Goal: Transaction & Acquisition: Book appointment/travel/reservation

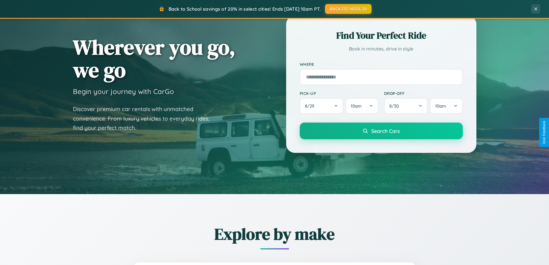
scroll to position [248, 0]
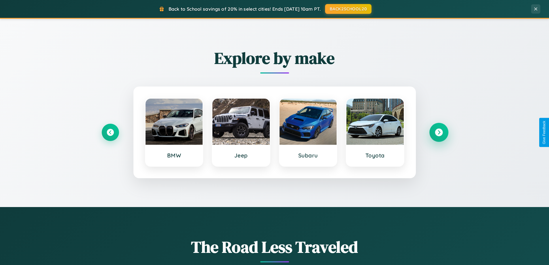
click at [439, 132] on icon at bounding box center [439, 133] width 8 height 8
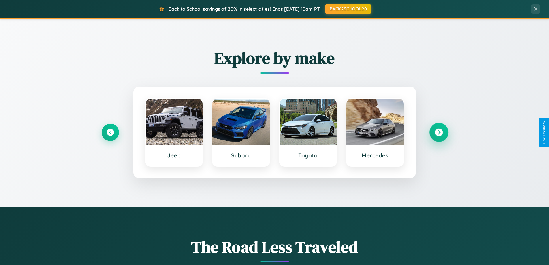
click at [439, 132] on icon at bounding box center [439, 133] width 8 height 8
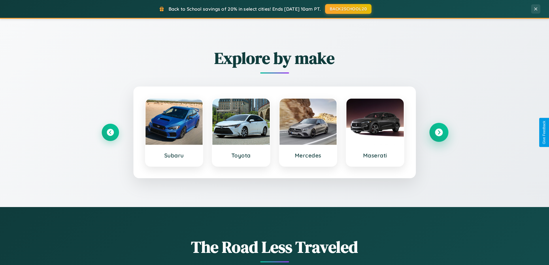
click at [439, 132] on icon at bounding box center [439, 133] width 8 height 8
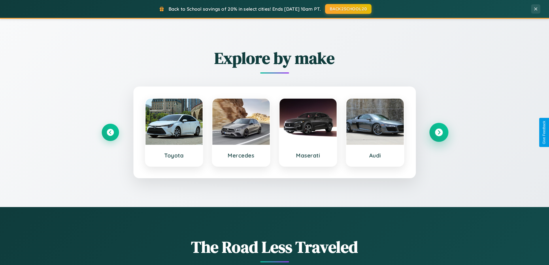
click at [439, 132] on icon at bounding box center [439, 133] width 8 height 8
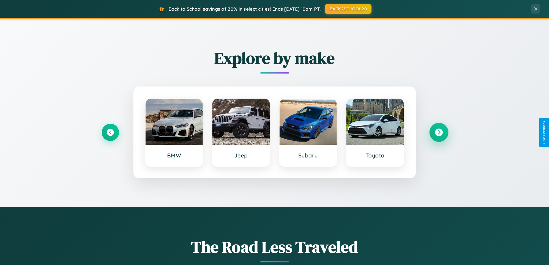
click at [439, 132] on icon at bounding box center [439, 133] width 8 height 8
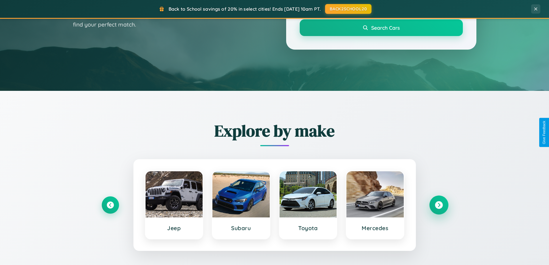
scroll to position [0, 0]
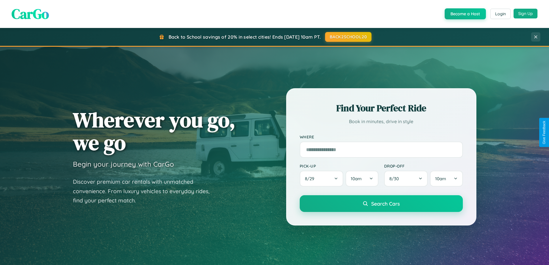
click at [526, 14] on button "Sign Up" at bounding box center [526, 14] width 24 height 10
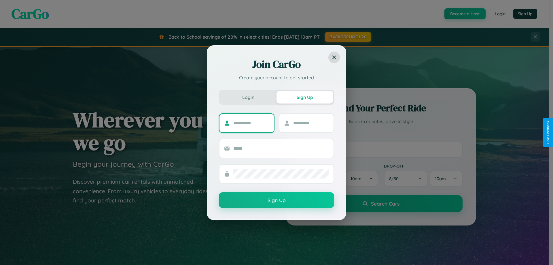
click at [251, 123] on input "text" at bounding box center [251, 122] width 36 height 9
type input "*********"
click at [311, 123] on input "text" at bounding box center [311, 122] width 36 height 9
type input "********"
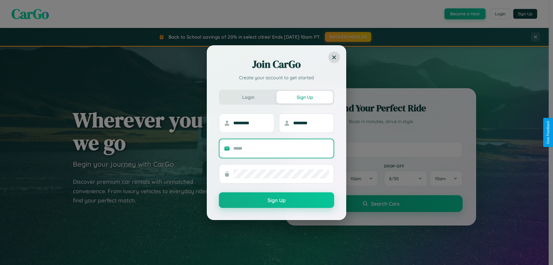
click at [281, 148] on input "text" at bounding box center [281, 148] width 96 height 9
type input "**********"
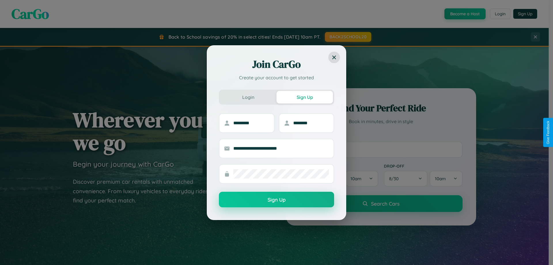
click at [277, 200] on button "Sign Up" at bounding box center [276, 200] width 115 height 16
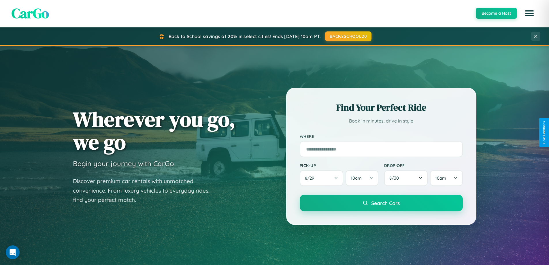
scroll to position [17, 0]
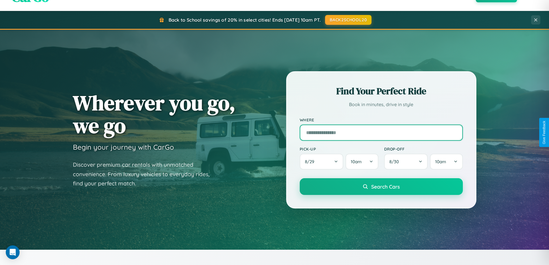
click at [381, 132] on input "text" at bounding box center [381, 133] width 163 height 16
type input "**********"
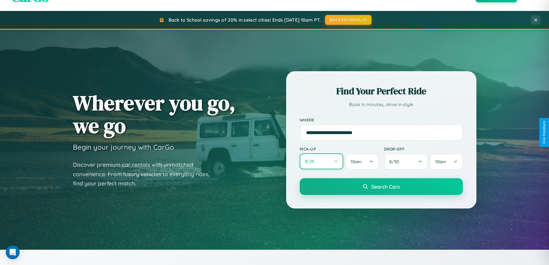
click at [321, 162] on button "8 / 29" at bounding box center [322, 161] width 44 height 16
select select "*"
select select "****"
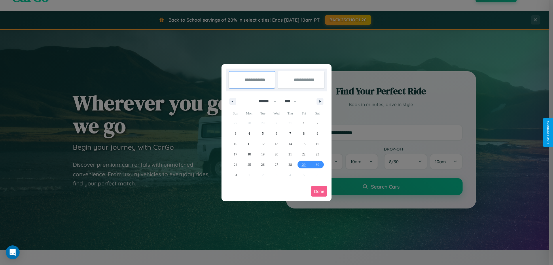
drag, startPoint x: 265, startPoint y: 101, endPoint x: 277, endPoint y: 116, distance: 18.5
click at [265, 101] on select "******* ******** ***** ***** *** **** **** ****** ********* ******* ******** **…" at bounding box center [267, 102] width 25 height 10
select select "*"
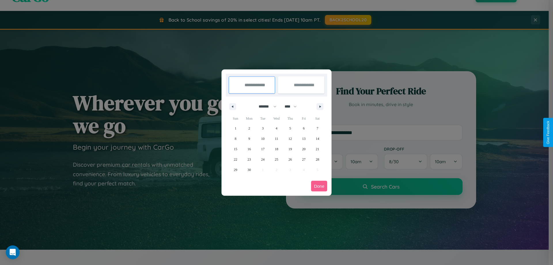
drag, startPoint x: 293, startPoint y: 106, endPoint x: 277, endPoint y: 116, distance: 19.1
click at [293, 106] on select "**** **** **** **** **** **** **** **** **** **** **** **** **** **** **** ****…" at bounding box center [290, 107] width 17 height 10
select select "****"
click at [263, 138] on span "9" at bounding box center [263, 138] width 2 height 10
type input "**********"
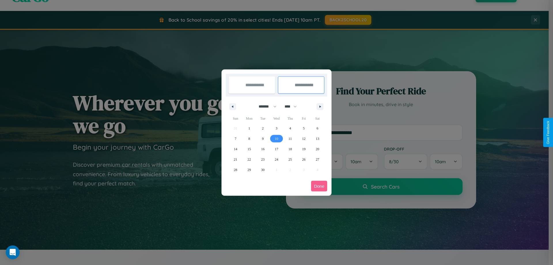
click at [276, 138] on span "10" at bounding box center [276, 138] width 3 height 10
type input "**********"
click at [319, 186] on button "Done" at bounding box center [319, 186] width 16 height 11
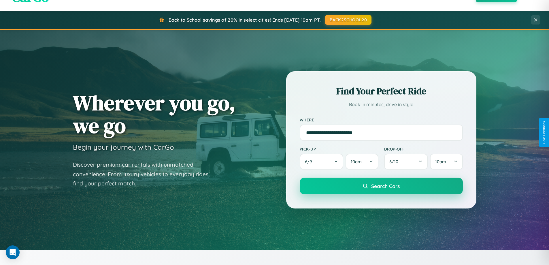
click at [381, 186] on span "Search Cars" at bounding box center [385, 186] width 29 height 6
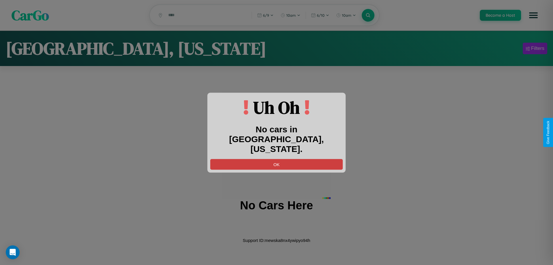
click at [277, 159] on button "OK" at bounding box center [276, 164] width 133 height 11
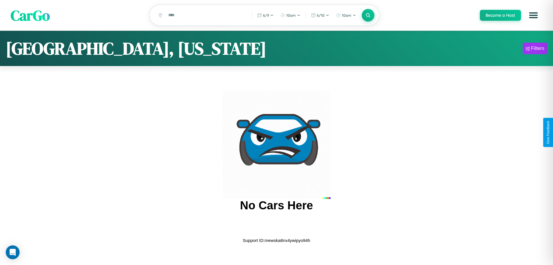
click at [30, 16] on span "CarGo" at bounding box center [30, 15] width 39 height 20
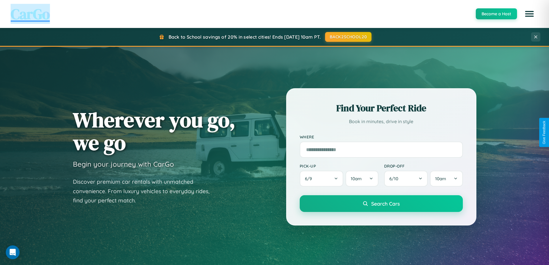
scroll to position [248, 0]
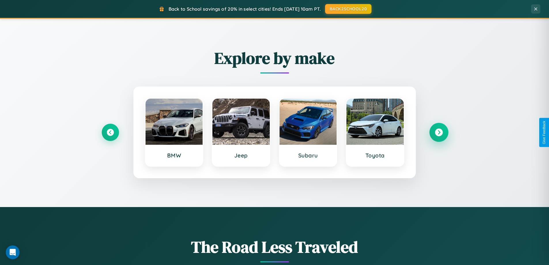
click at [439, 132] on icon at bounding box center [439, 133] width 8 height 8
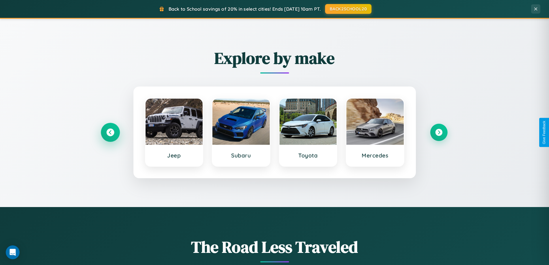
click at [110, 132] on icon at bounding box center [110, 133] width 8 height 8
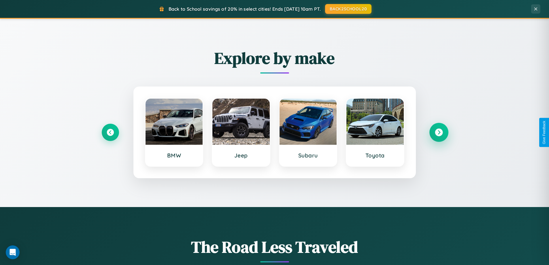
click at [439, 132] on icon at bounding box center [439, 133] width 8 height 8
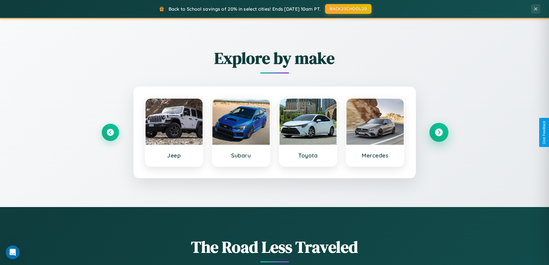
click at [439, 132] on icon at bounding box center [439, 133] width 8 height 8
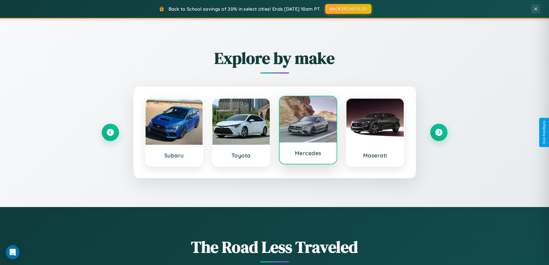
click at [308, 130] on div at bounding box center [308, 119] width 57 height 46
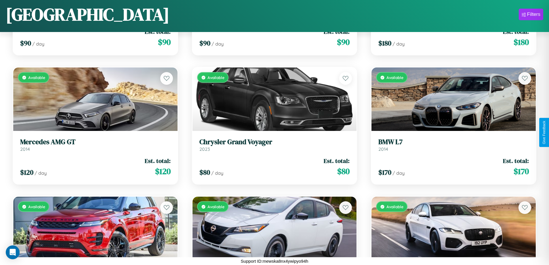
scroll to position [2146, 0]
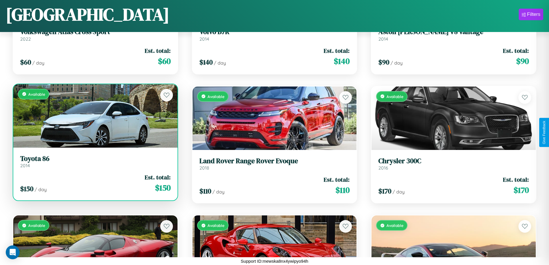
click at [95, 118] on div "Available" at bounding box center [95, 115] width 164 height 63
click at [95, 116] on div "Available" at bounding box center [95, 115] width 164 height 63
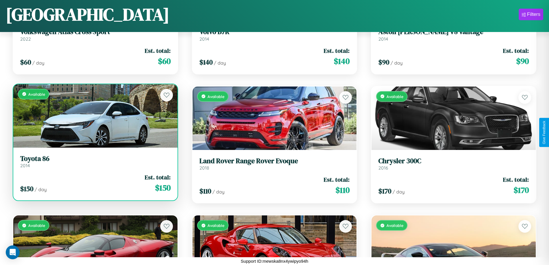
click at [95, 116] on div "Available" at bounding box center [95, 115] width 164 height 63
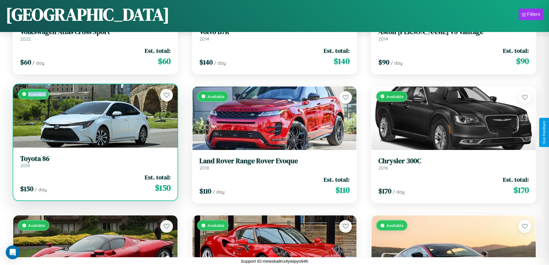
click at [95, 116] on div "Available" at bounding box center [95, 115] width 164 height 63
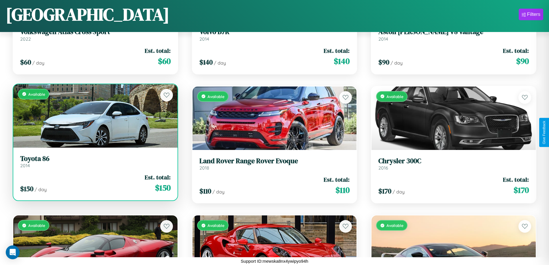
click at [95, 116] on div "Available" at bounding box center [95, 115] width 164 height 63
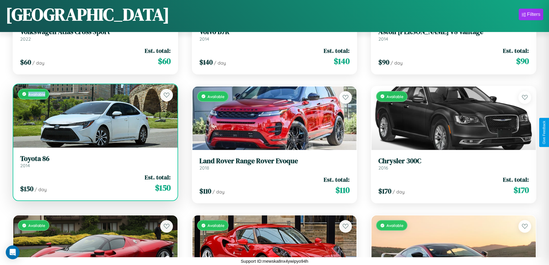
click at [95, 116] on div "Available" at bounding box center [95, 115] width 164 height 63
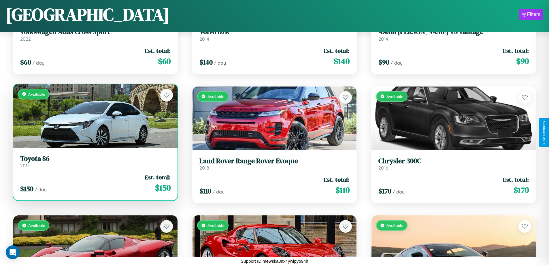
click at [95, 161] on h3 "Toyota 86" at bounding box center [95, 159] width 150 height 8
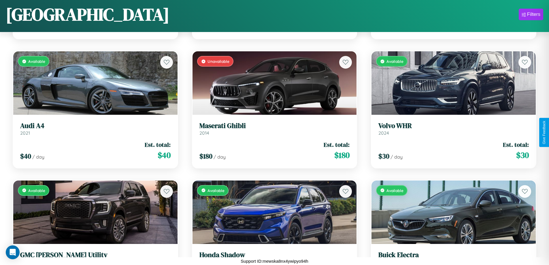
scroll to position [2921, 0]
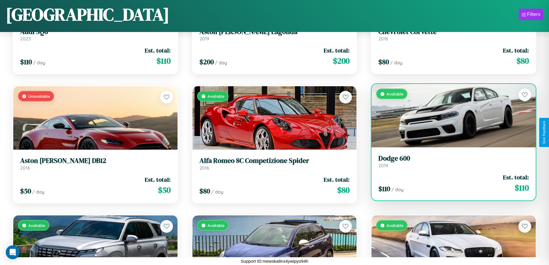
click at [450, 163] on link "Dodge 600 2019" at bounding box center [453, 161] width 150 height 14
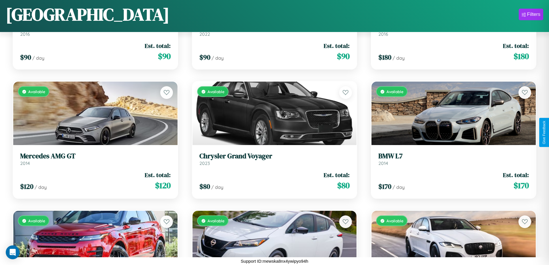
scroll to position [1372, 0]
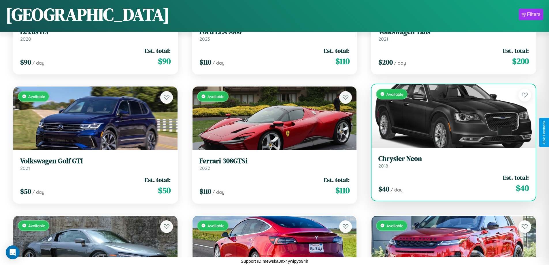
click at [450, 163] on link "Chrysler Neon 2018" at bounding box center [453, 162] width 150 height 14
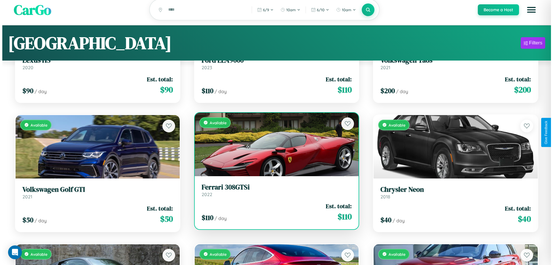
scroll to position [0, 0]
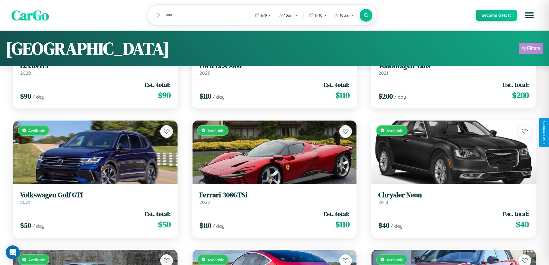
click at [531, 49] on div "Filters" at bounding box center [533, 49] width 13 height 6
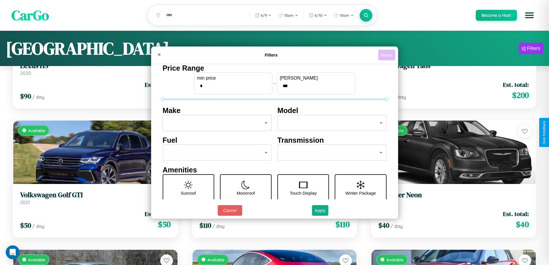
click at [387, 55] on button "Reset" at bounding box center [386, 55] width 17 height 11
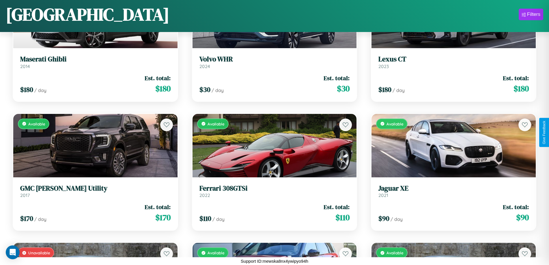
scroll to position [2534, 0]
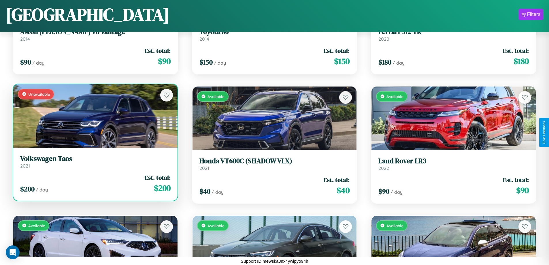
click at [95, 185] on div "$ 200 / day Est. total: $ 200" at bounding box center [95, 183] width 150 height 20
click at [95, 183] on div "$ 200 / day Est. total: $ 200" at bounding box center [95, 183] width 150 height 20
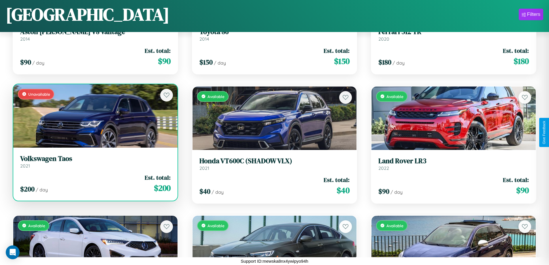
click at [95, 183] on div "$ 200 / day Est. total: $ 200" at bounding box center [95, 183] width 150 height 20
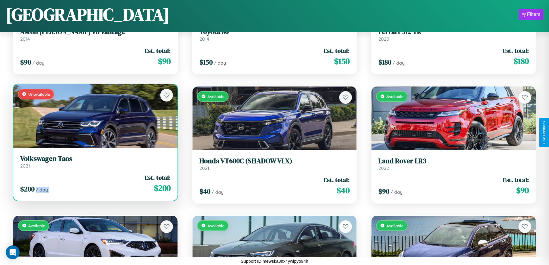
click at [95, 183] on div "$ 200 / day Est. total: $ 200" at bounding box center [95, 183] width 150 height 20
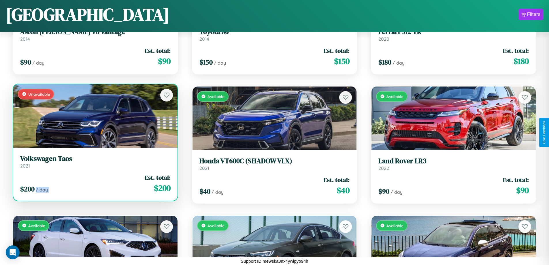
click at [95, 183] on div "$ 200 / day Est. total: $ 200" at bounding box center [95, 183] width 150 height 20
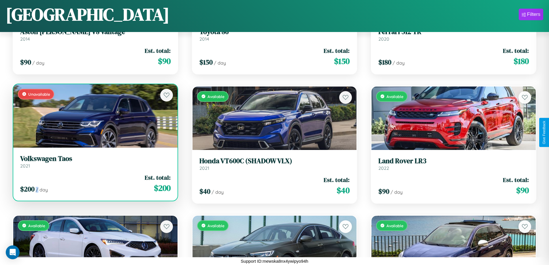
click at [95, 183] on div "$ 200 / day Est. total: $ 200" at bounding box center [95, 183] width 150 height 20
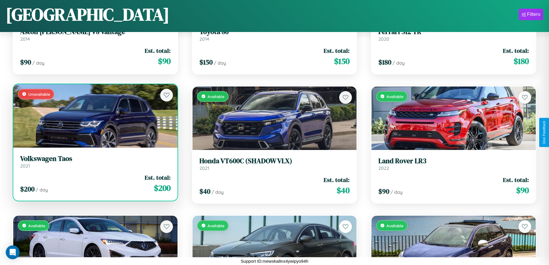
click at [95, 161] on h3 "Volkswagen Taos" at bounding box center [95, 159] width 150 height 8
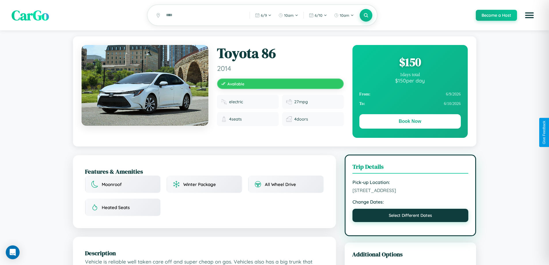
click at [410, 216] on button "Select Different Dates" at bounding box center [411, 215] width 116 height 13
select select "*"
select select "****"
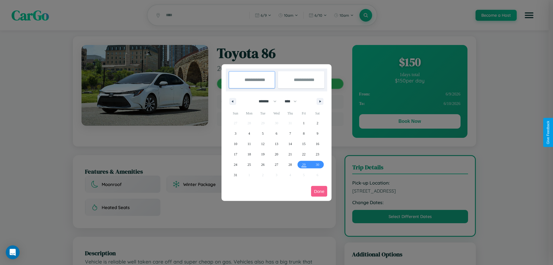
click at [265, 101] on select "******* ******** ***** ***** *** **** **** ****** ********* ******* ******** **…" at bounding box center [267, 102] width 25 height 10
select select "**"
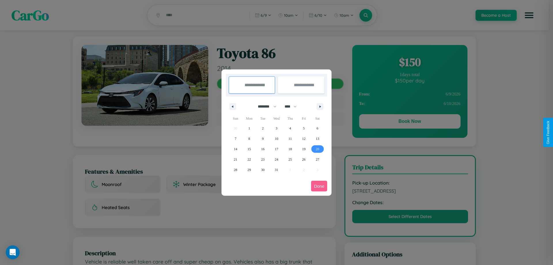
click at [318, 149] on span "20" at bounding box center [317, 149] width 3 height 10
type input "**********"
click at [263, 170] on span "30" at bounding box center [262, 170] width 3 height 10
type input "**********"
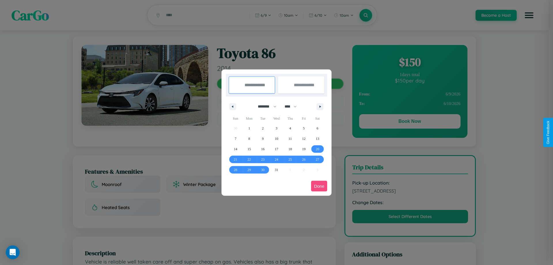
click at [319, 186] on button "Done" at bounding box center [319, 186] width 16 height 11
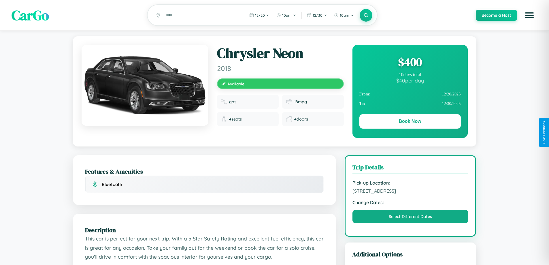
click at [410, 63] on div "$ 400" at bounding box center [409, 62] width 101 height 16
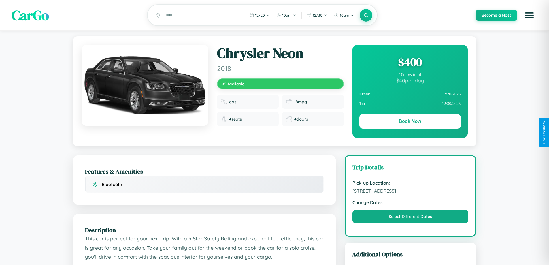
click at [410, 63] on div "$ 400" at bounding box center [409, 62] width 101 height 16
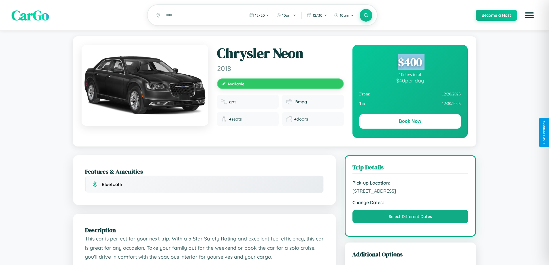
click at [410, 63] on div "$ 400" at bounding box center [409, 62] width 101 height 16
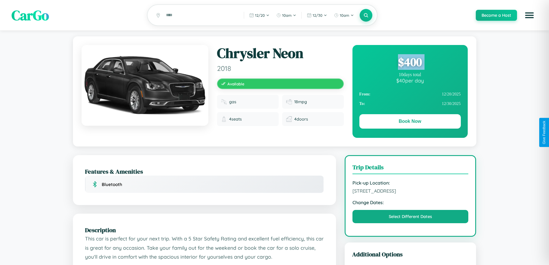
click at [410, 63] on div "$ 400" at bounding box center [409, 62] width 101 height 16
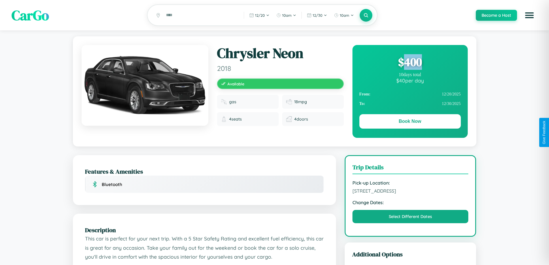
click at [410, 63] on div "$ 400" at bounding box center [409, 62] width 101 height 16
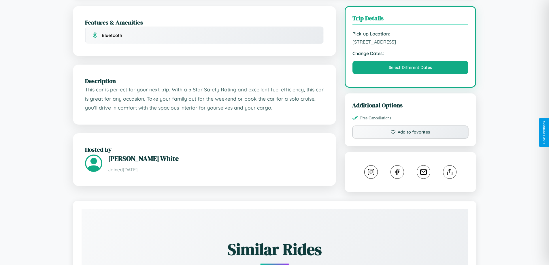
scroll to position [150, 0]
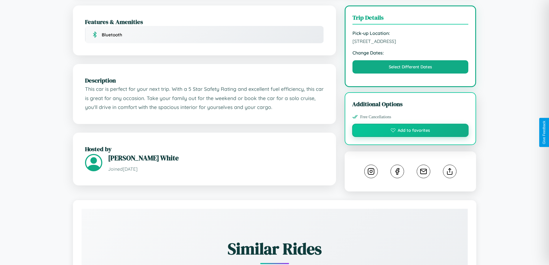
click at [410, 131] on button "Add to favorites" at bounding box center [410, 130] width 117 height 13
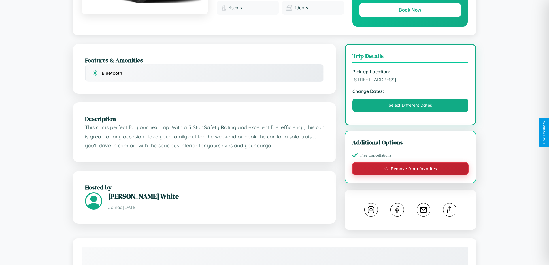
scroll to position [0, 0]
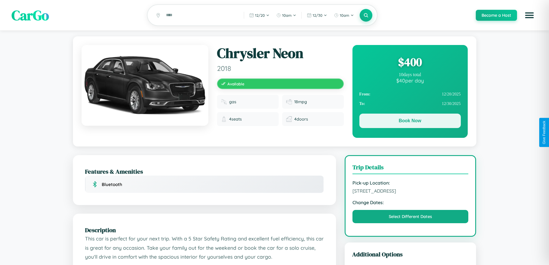
click at [410, 122] on button "Book Now" at bounding box center [409, 121] width 101 height 14
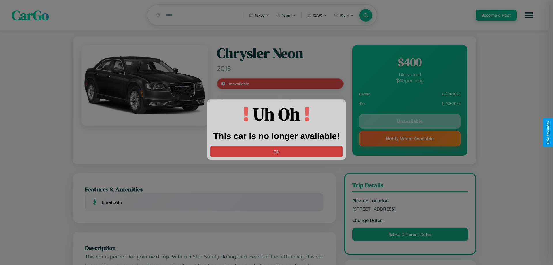
click at [277, 151] on button "OK" at bounding box center [276, 151] width 133 height 11
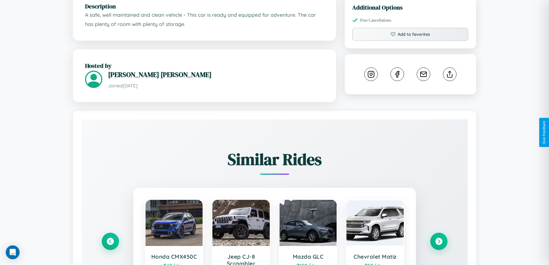
scroll to position [346, 0]
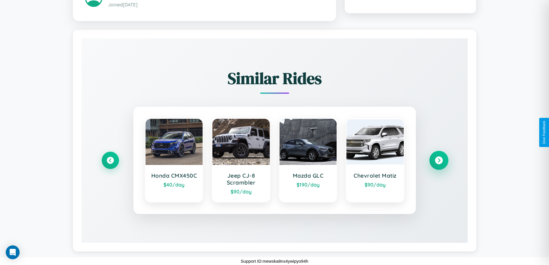
click at [439, 160] on icon at bounding box center [439, 161] width 8 height 8
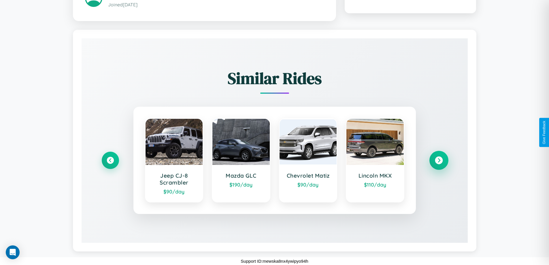
click at [439, 160] on icon at bounding box center [439, 161] width 8 height 8
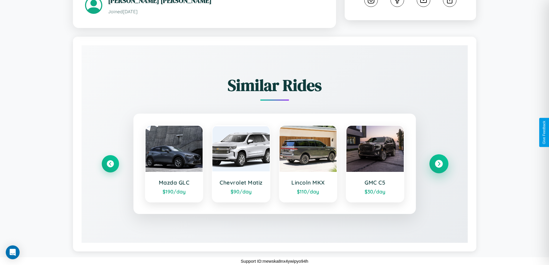
click at [439, 164] on icon at bounding box center [439, 164] width 8 height 8
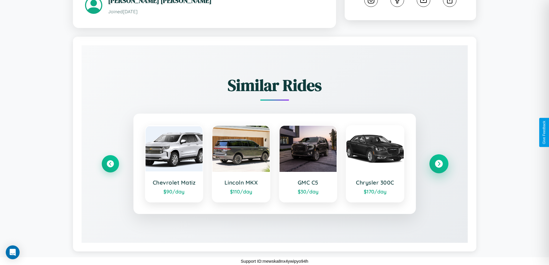
click at [439, 164] on icon at bounding box center [439, 164] width 8 height 8
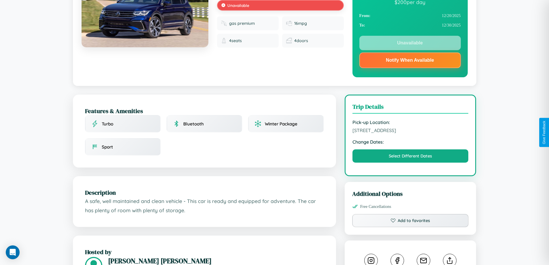
scroll to position [77, 0]
